Goal: Information Seeking & Learning: Learn about a topic

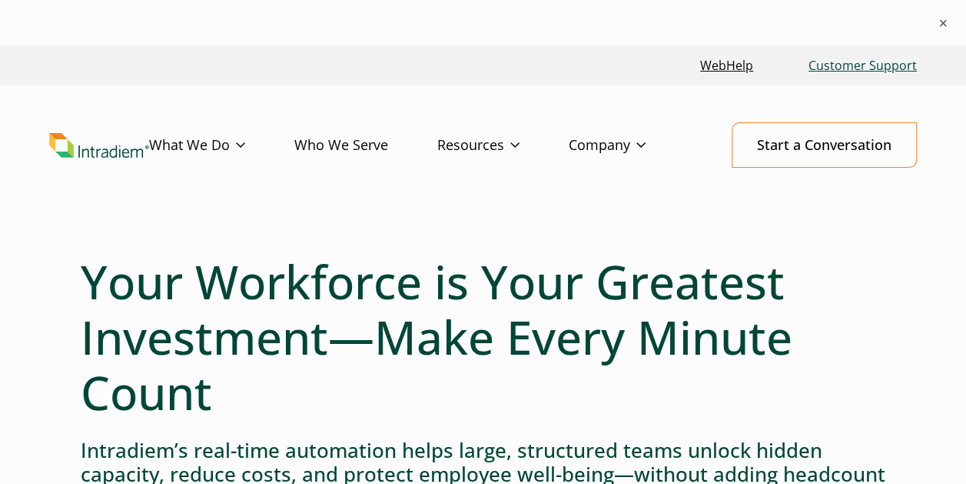
click at [847, 62] on link "Customer Support" at bounding box center [863, 65] width 121 height 33
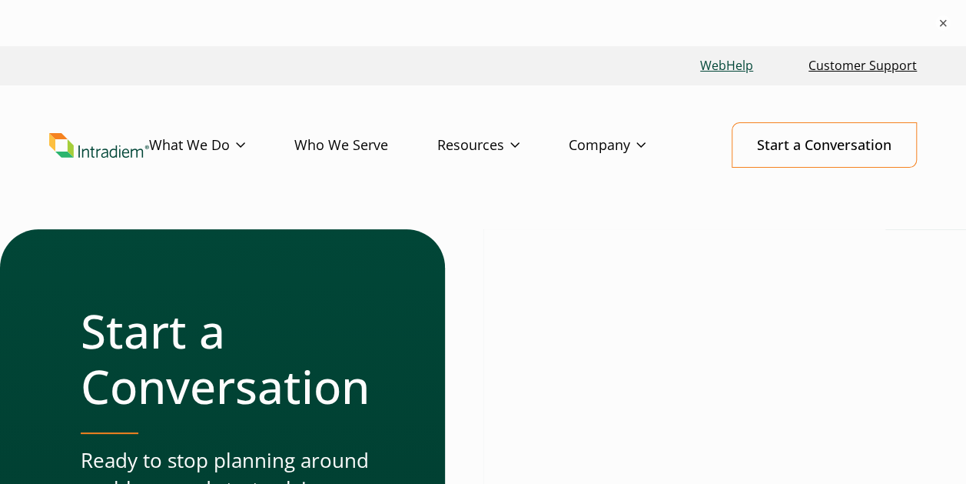
click at [726, 69] on link "WebHelp" at bounding box center [726, 65] width 65 height 33
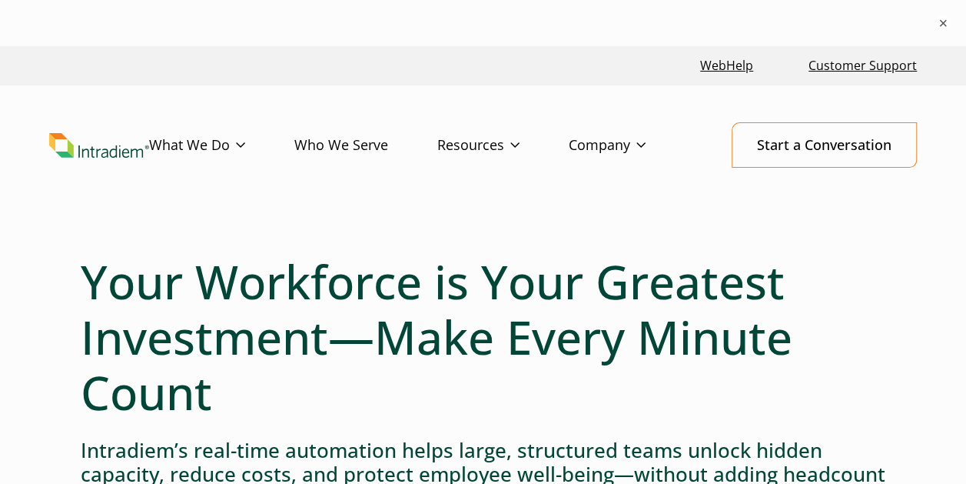
click at [361, 95] on header "Menu What We Do Platform Who We Serve Resources Blog Events & Webinars News Suc…" at bounding box center [483, 157] width 966 height 144
click at [186, 175] on link "Platform" at bounding box center [175, 176] width 51 height 17
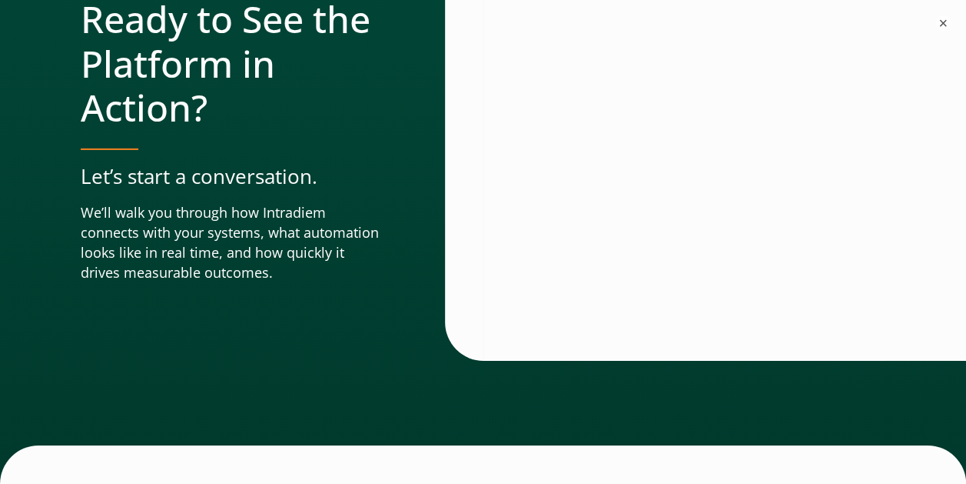
scroll to position [5612, 0]
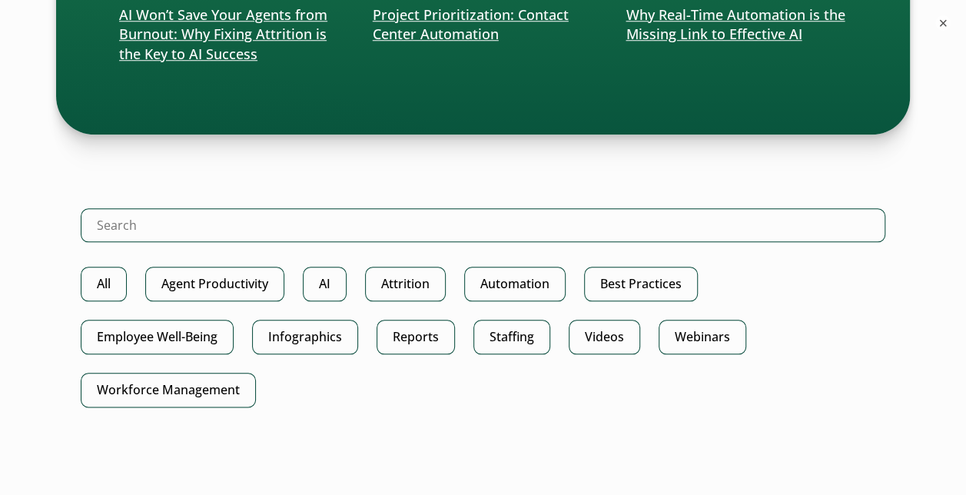
scroll to position [663, 0]
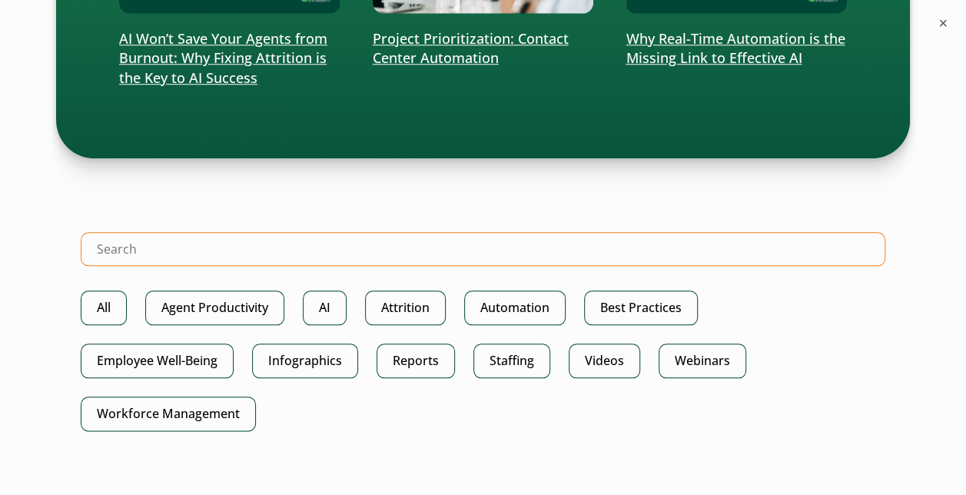
click at [298, 255] on input "Search Intradiem" at bounding box center [483, 249] width 805 height 34
type input "wrkday"
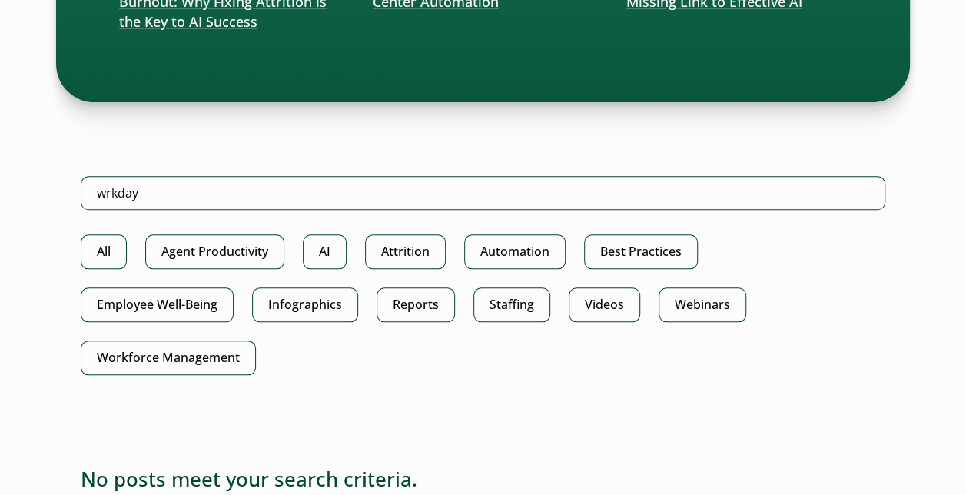
scroll to position [769, 0]
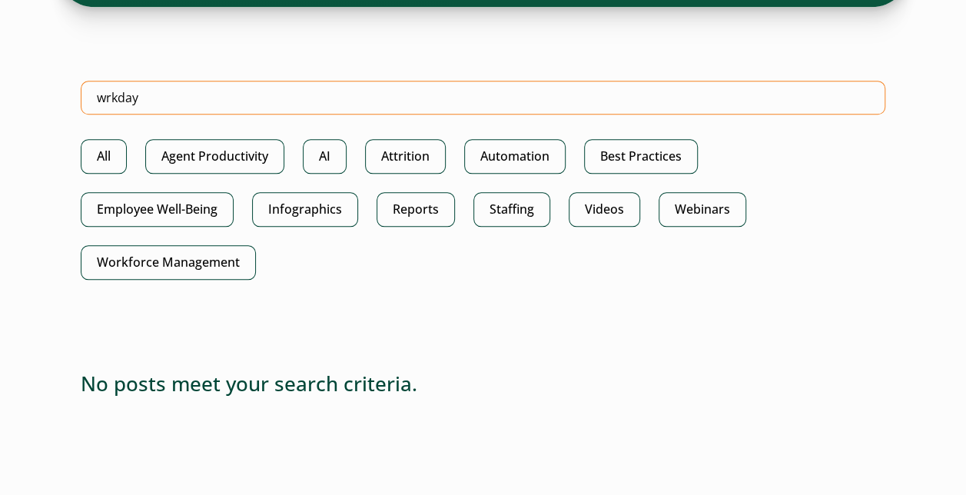
click at [102, 100] on input "wrkday" at bounding box center [483, 98] width 805 height 34
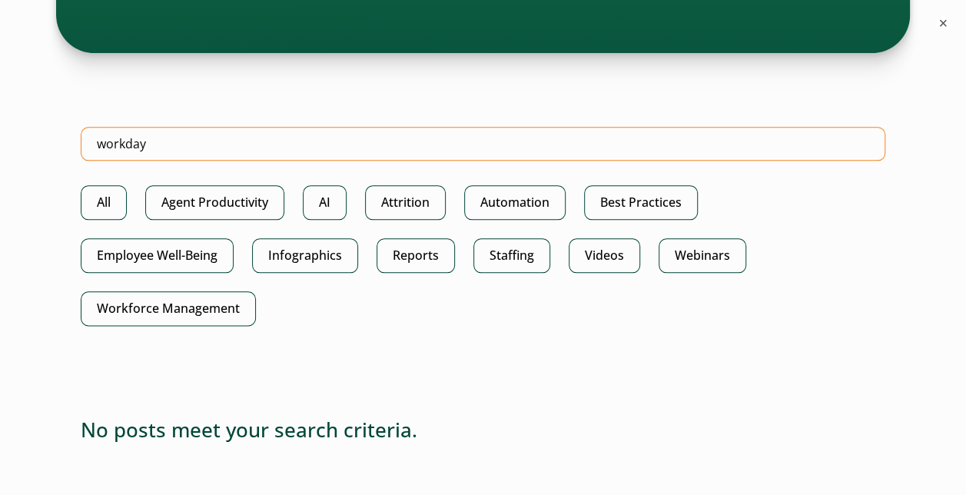
type input "workday"
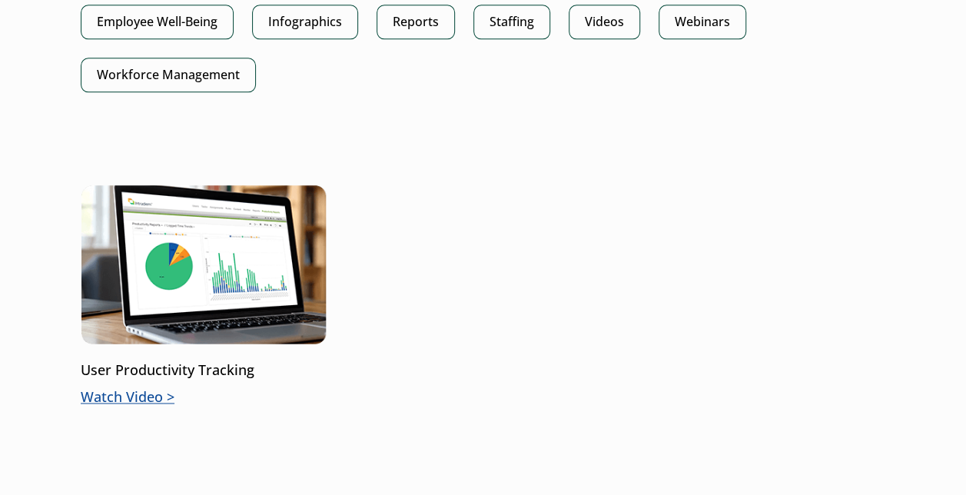
scroll to position [999, 0]
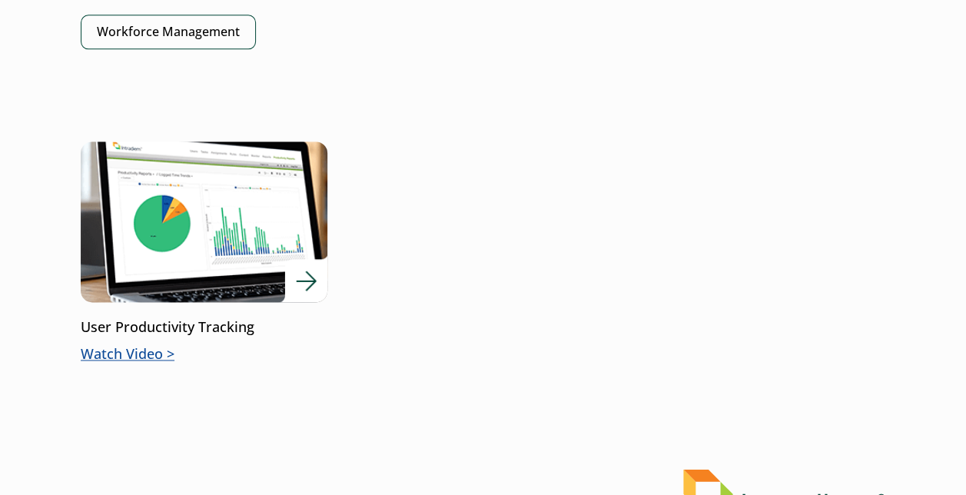
click at [312, 288] on div at bounding box center [204, 221] width 247 height 161
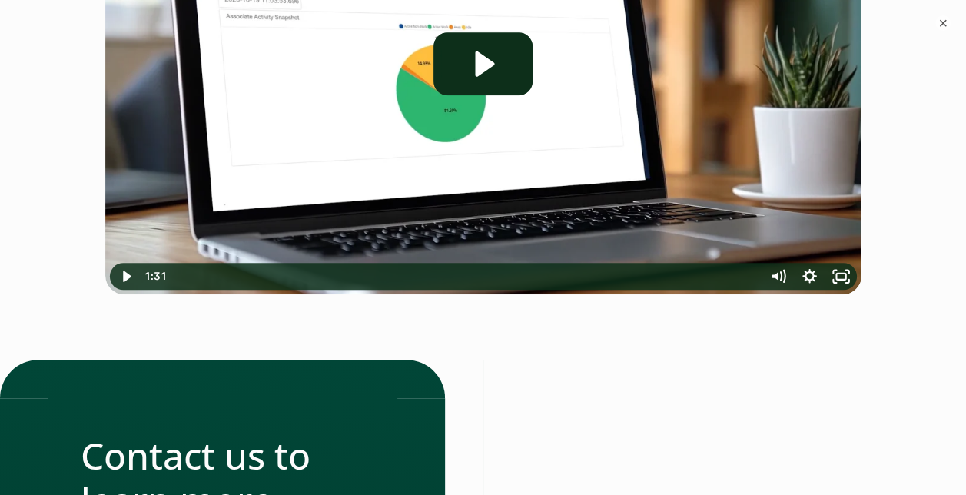
scroll to position [105, 0]
